Goal: Task Accomplishment & Management: Use online tool/utility

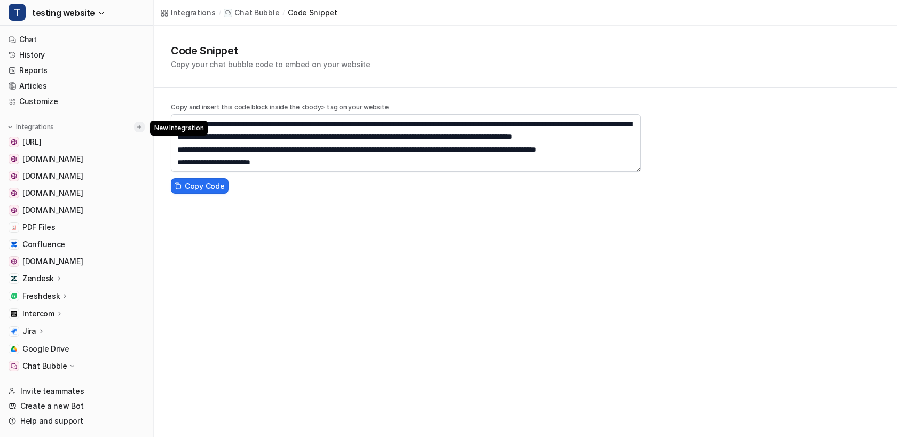
click at [138, 127] on img at bounding box center [139, 126] width 7 height 7
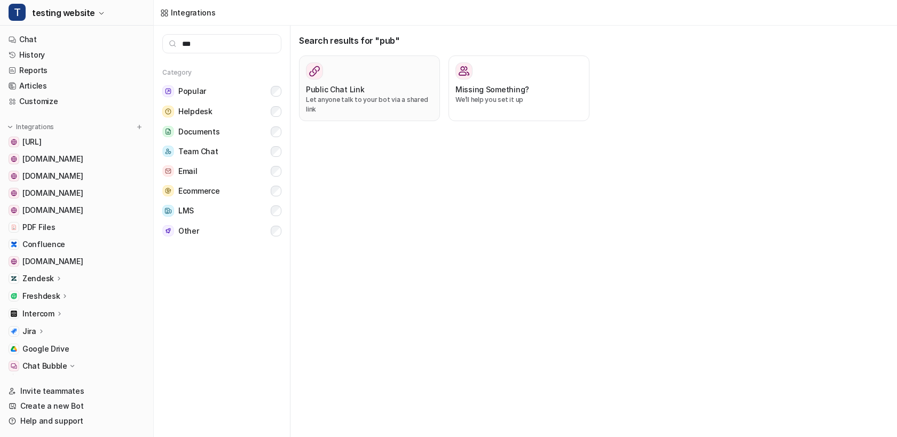
type input "***"
click at [355, 95] on p "Let anyone talk to your bot via a shared link" at bounding box center [369, 104] width 127 height 19
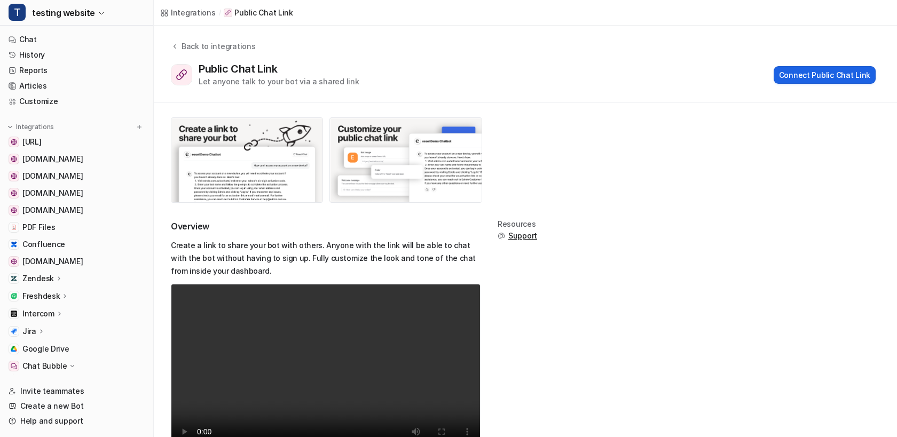
click at [819, 70] on button "Connect Public Chat Link" at bounding box center [825, 75] width 102 height 18
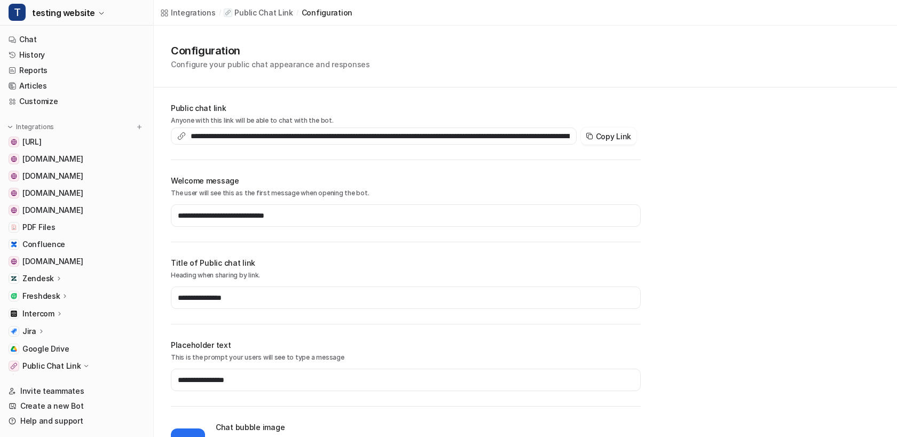
scroll to position [129, 0]
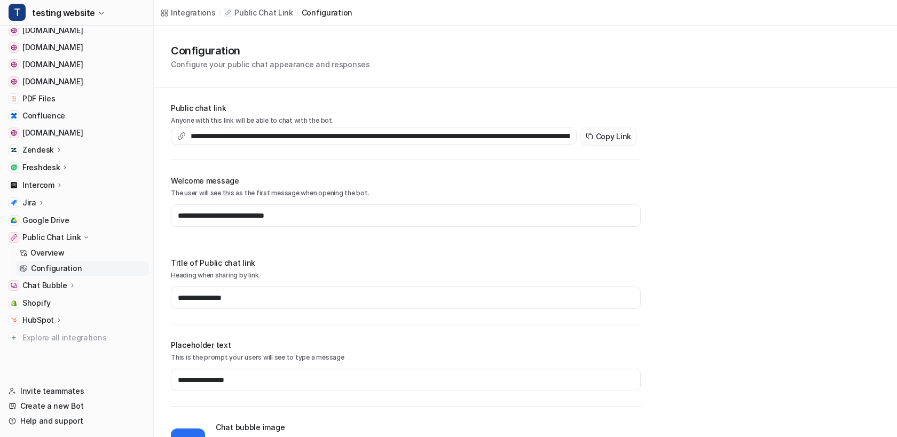
click at [620, 141] on button "Copy Link" at bounding box center [609, 136] width 56 height 17
